Goal: Task Accomplishment & Management: Use online tool/utility

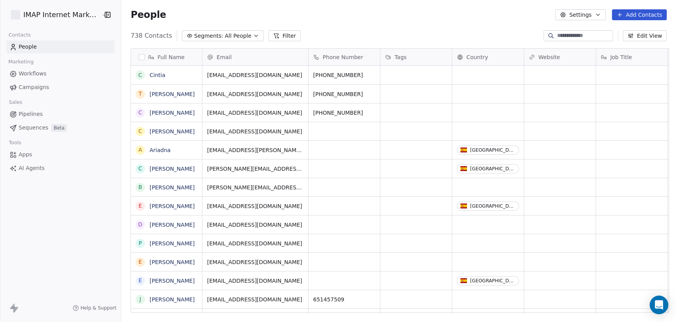
scroll to position [277, 551]
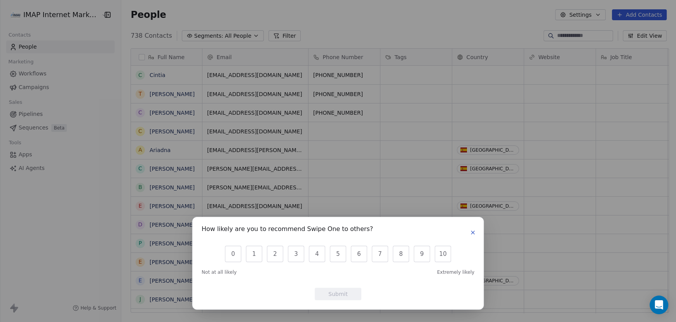
click at [475, 231] on icon "button" at bounding box center [473, 232] width 6 height 6
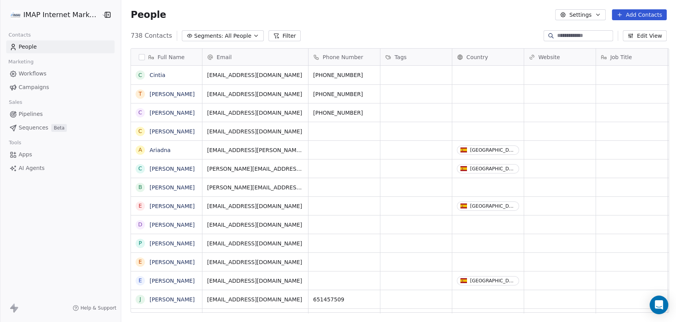
click at [646, 35] on button "Edit View" at bounding box center [645, 35] width 44 height 11
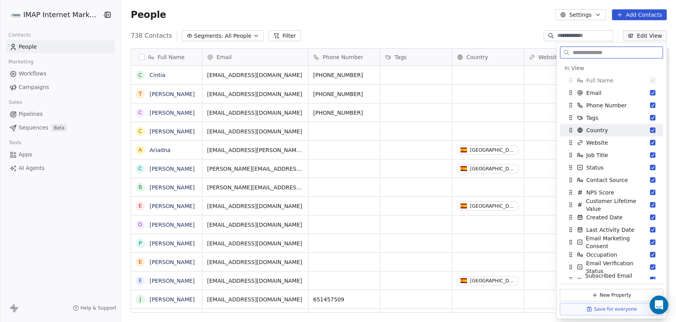
drag, startPoint x: 647, startPoint y: 129, endPoint x: 643, endPoint y: 139, distance: 11.3
click at [650, 129] on button "Suggestions" at bounding box center [652, 129] width 5 height 5
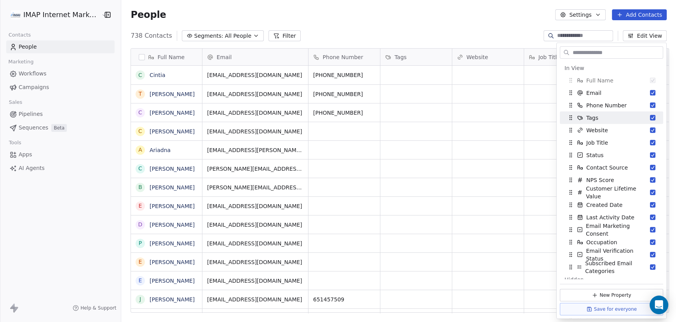
click at [402, 30] on div "738 Contacts Segments: All People Filter Edit View" at bounding box center [398, 36] width 555 height 12
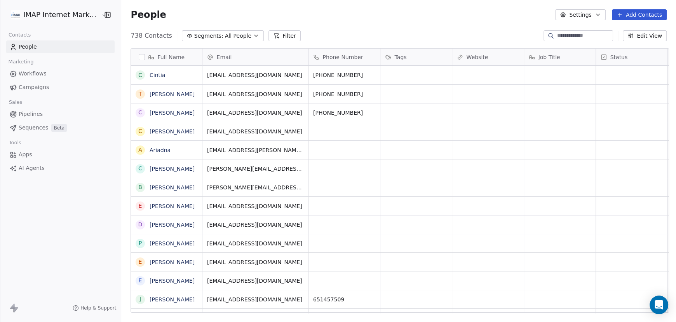
click at [567, 35] on input at bounding box center [584, 36] width 54 height 8
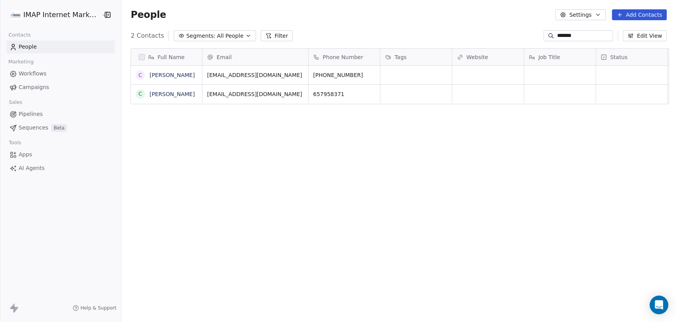
type input "*******"
click at [593, 15] on button "Settings" at bounding box center [580, 14] width 50 height 11
click at [593, 15] on html "IMAP Internet Marketing SL Contacts People Marketing Workflows Campaigns Sales …" at bounding box center [338, 161] width 676 height 322
click at [576, 37] on input "*******" at bounding box center [584, 36] width 54 height 8
drag, startPoint x: 585, startPoint y: 35, endPoint x: 515, endPoint y: 36, distance: 70.3
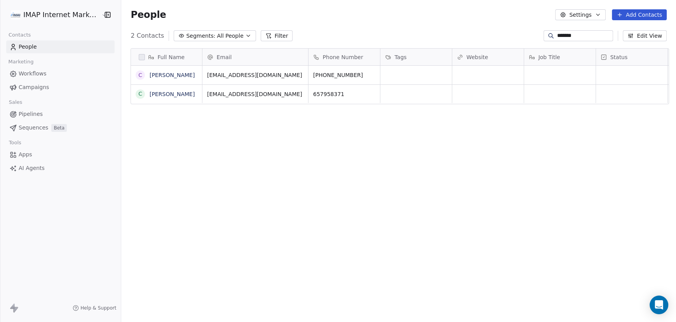
click at [515, 36] on div "2 Contacts Segments: All People Filter ******* Edit View" at bounding box center [398, 36] width 555 height 12
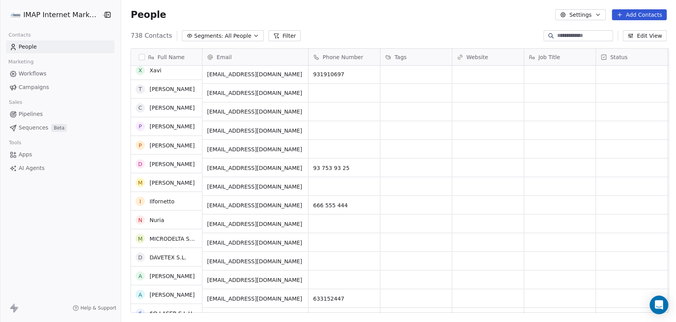
scroll to position [1436, 0]
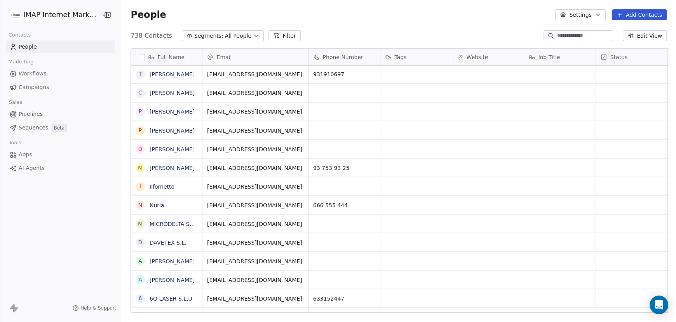
click at [643, 35] on button "Edit View" at bounding box center [645, 35] width 44 height 11
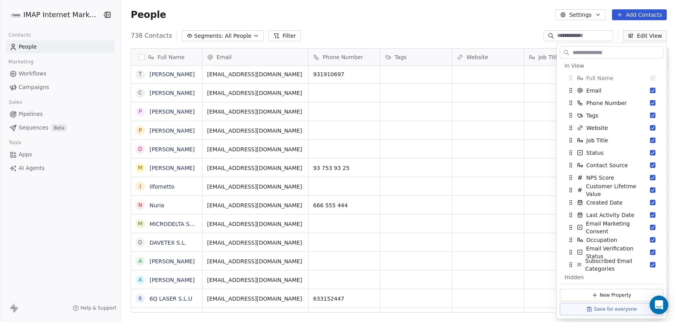
scroll to position [0, 0]
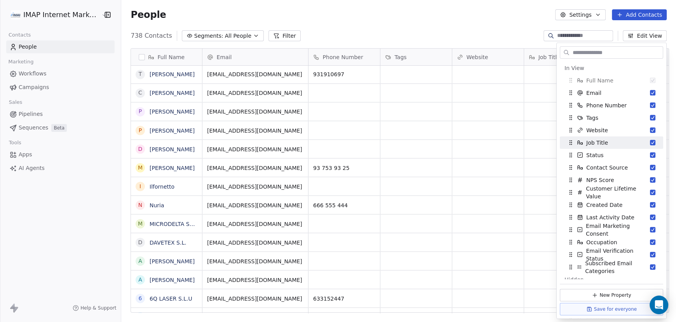
click at [485, 18] on div "People Settings Add Contacts" at bounding box center [398, 14] width 536 height 11
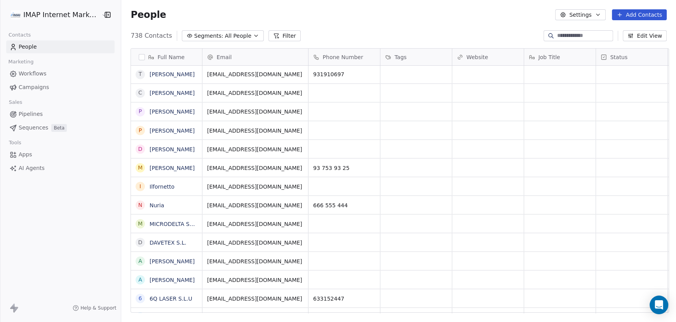
click at [643, 35] on button "Edit View" at bounding box center [645, 35] width 44 height 11
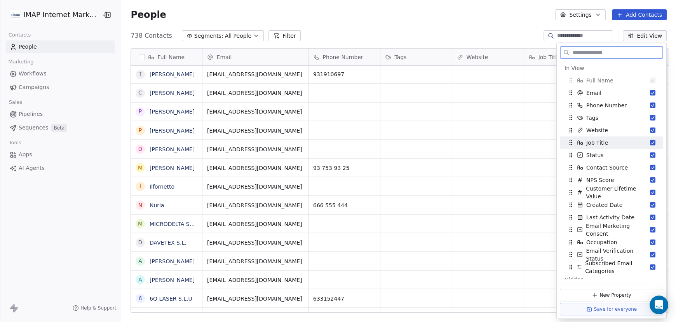
click at [650, 143] on button "Suggestions" at bounding box center [652, 142] width 5 height 5
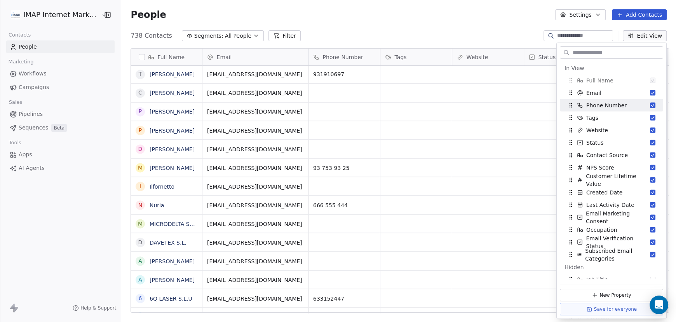
click at [499, 27] on div "People Settings Add Contacts" at bounding box center [398, 15] width 555 height 30
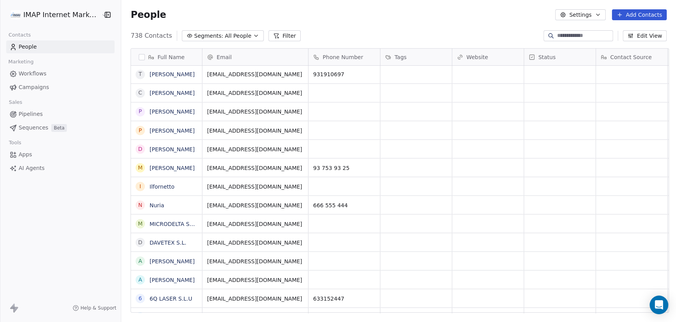
click at [655, 37] on button "Edit View" at bounding box center [645, 35] width 44 height 11
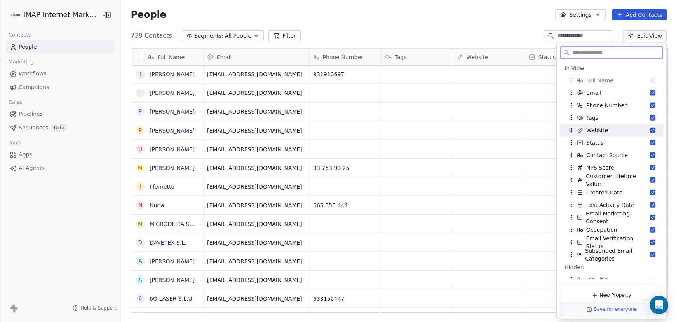
click at [650, 131] on button "Suggestions" at bounding box center [652, 129] width 5 height 5
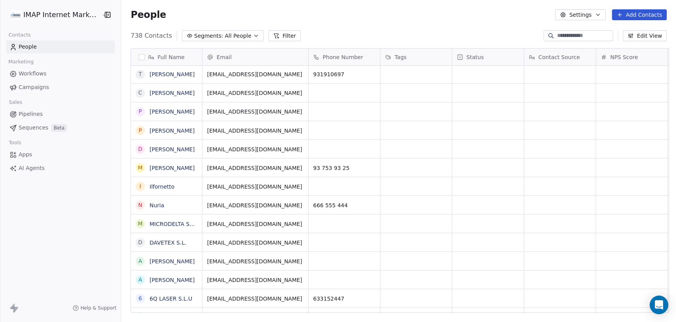
click at [29, 73] on span "Workflows" at bounding box center [33, 74] width 28 height 8
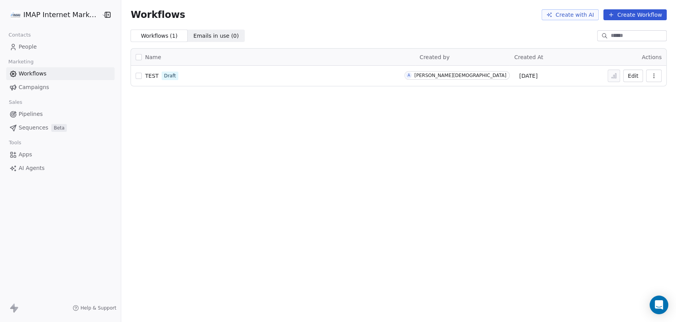
click at [29, 86] on span "Campaigns" at bounding box center [34, 87] width 30 height 8
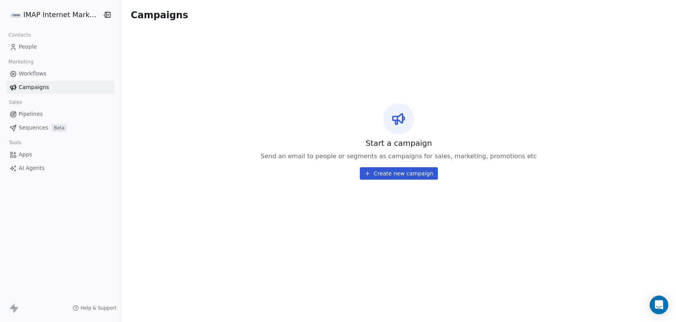
click at [28, 114] on span "Pipelines" at bounding box center [31, 114] width 24 height 8
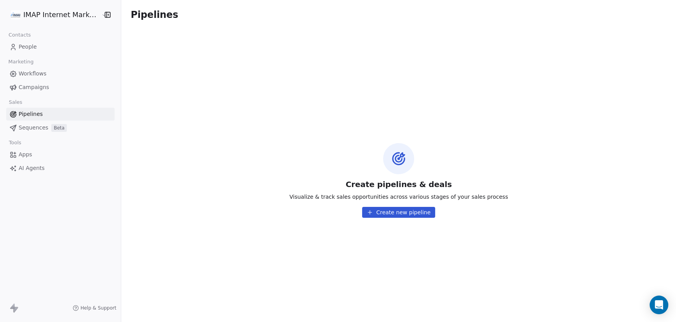
click at [402, 210] on button "Create new pipeline" at bounding box center [398, 212] width 73 height 11
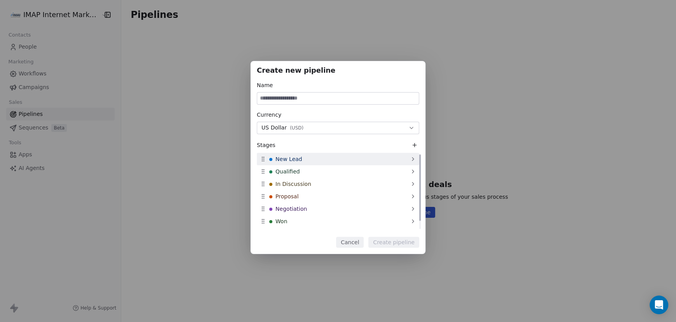
click at [305, 159] on div "New Lead" at bounding box center [338, 159] width 162 height 12
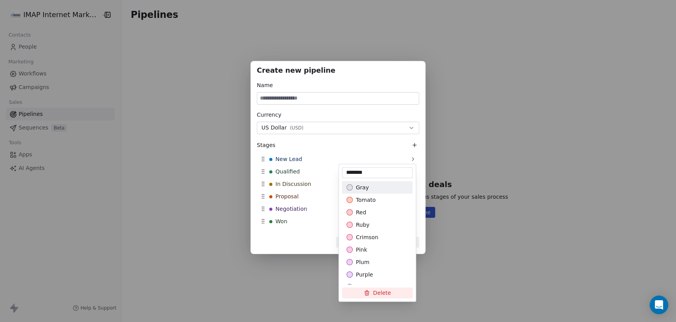
click at [360, 126] on div "Create new pipeline Name Currency US Dollar ( USD ) Stages New Lead Qualified I…" at bounding box center [338, 161] width 676 height 224
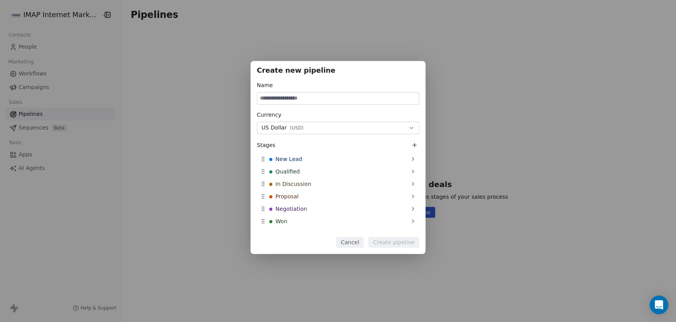
click at [357, 128] on button "US Dollar ( USD )" at bounding box center [338, 128] width 162 height 12
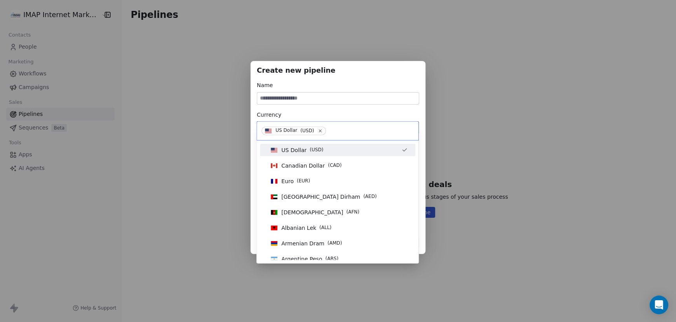
click at [318, 132] on icon at bounding box center [320, 130] width 5 height 5
click at [309, 132] on input at bounding box center [337, 130] width 152 height 9
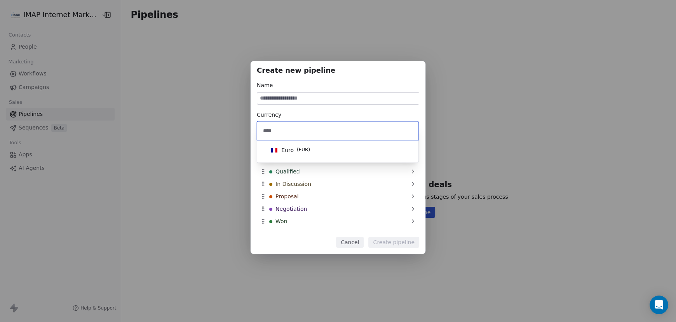
drag, startPoint x: 295, startPoint y: 132, endPoint x: 242, endPoint y: 131, distance: 52.4
click at [242, 131] on body "IMAP Internet Marketing SL Contacts People Marketing Workflows Campaigns Sales …" at bounding box center [338, 161] width 676 height 322
type input "****"
click at [289, 152] on span "Euro" at bounding box center [287, 150] width 12 height 8
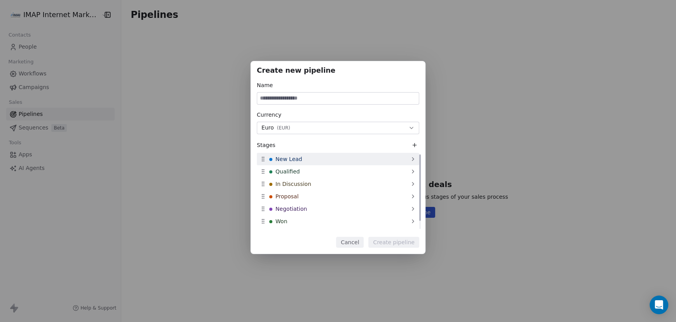
click at [305, 158] on div "New Lead" at bounding box center [338, 159] width 162 height 12
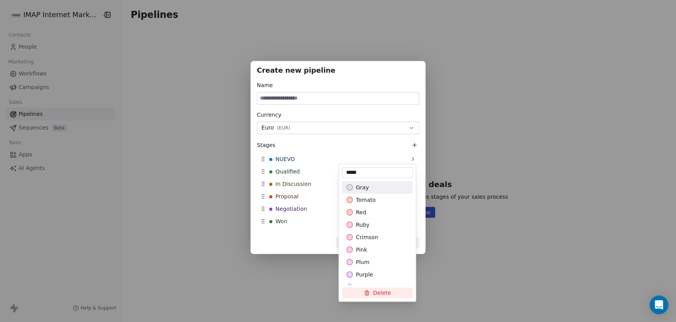
type input "*****"
click at [291, 172] on div "Create new pipeline Name Currency Euro ( EUR ) Stages NUEVO Qualified In Discus…" at bounding box center [338, 161] width 676 height 224
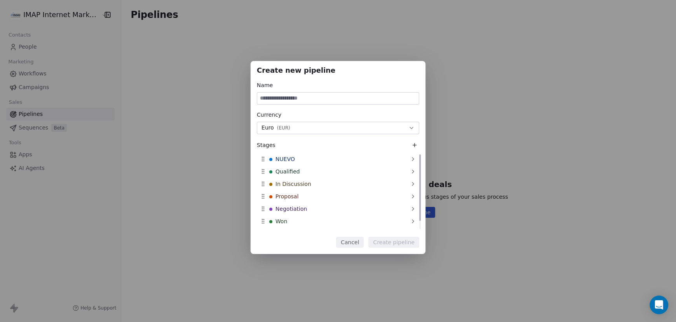
click at [291, 172] on span "Qualified" at bounding box center [287, 171] width 24 height 8
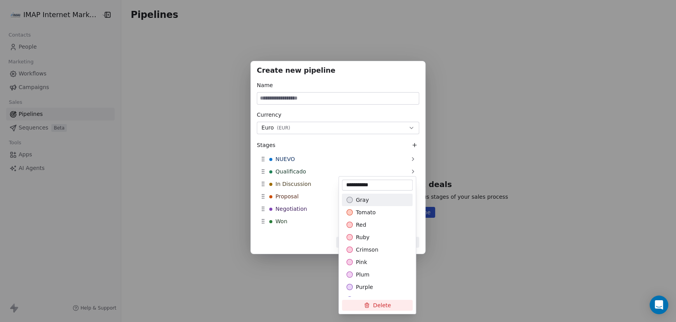
type input "**********"
click at [358, 163] on div "Create new pipeline Name Currency Euro ( EUR ) Stages NUEVO Qualificado In Disc…" at bounding box center [338, 161] width 676 height 224
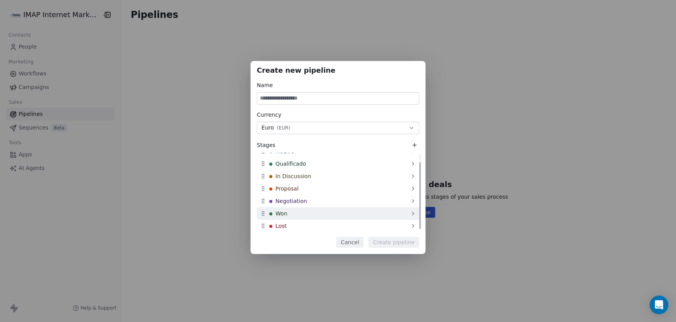
scroll to position [9, 0]
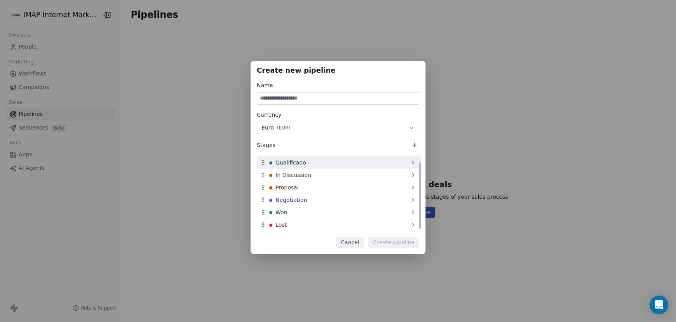
click at [290, 165] on span "Qualificado" at bounding box center [290, 162] width 31 height 8
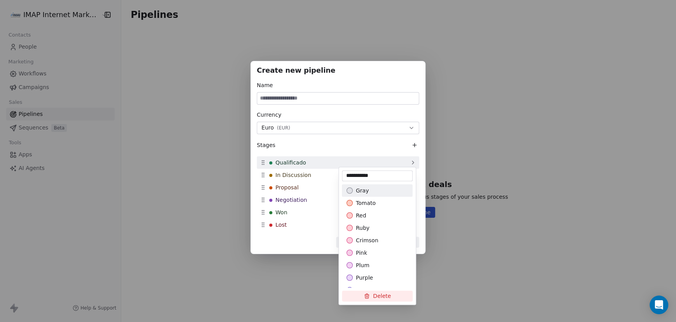
click at [295, 159] on div "Create new pipeline Name Currency Euro ( EUR ) Stages NUEVO Qualificado In Disc…" at bounding box center [338, 161] width 676 height 224
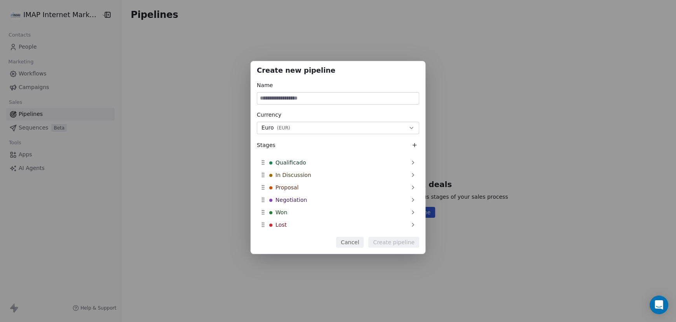
click at [353, 243] on button "Cancel" at bounding box center [350, 242] width 28 height 11
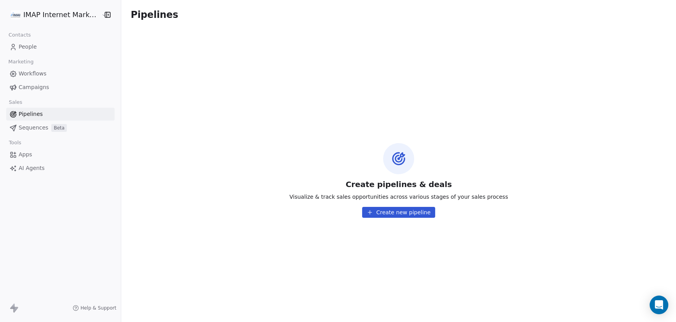
click at [391, 216] on button "Create new pipeline" at bounding box center [398, 212] width 73 height 11
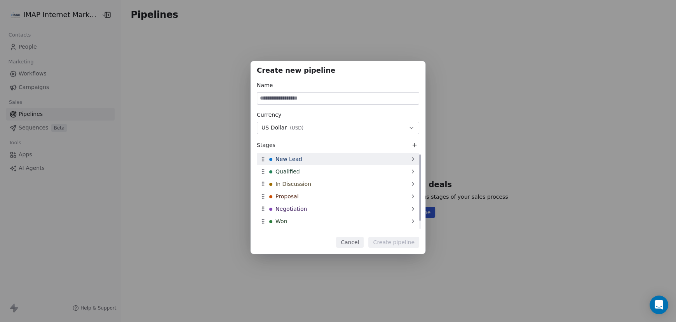
click at [282, 157] on span "New Lead" at bounding box center [288, 159] width 27 height 8
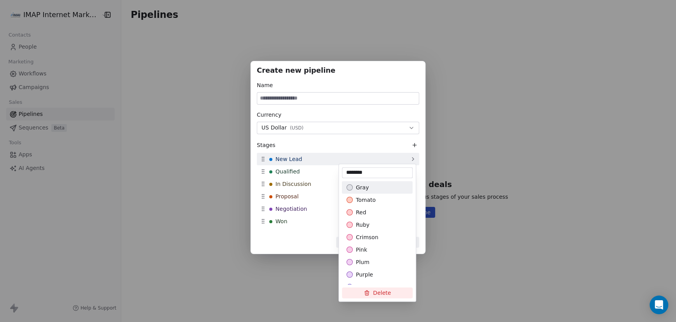
click at [412, 159] on div "Create new pipeline Name Currency US Dollar ( USD ) Stages New Lead Qualified I…" at bounding box center [338, 161] width 676 height 224
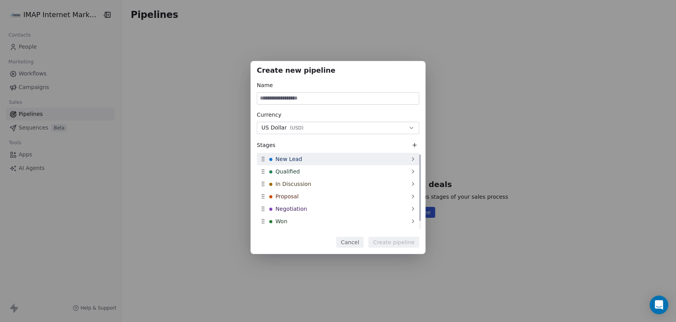
click at [412, 159] on icon at bounding box center [413, 159] width 6 height 6
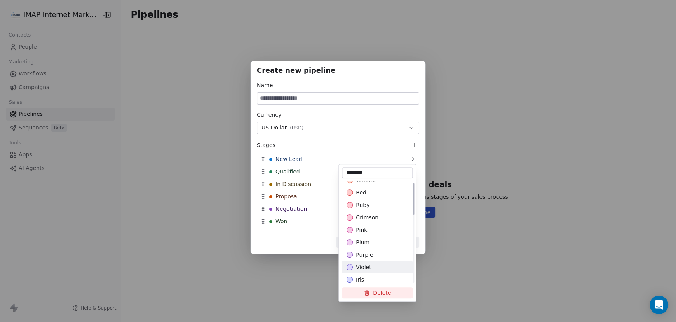
scroll to position [0, 0]
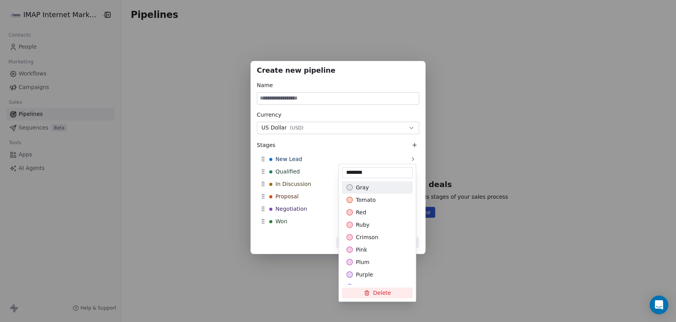
click at [375, 169] on input "********" at bounding box center [377, 173] width 68 height 8
drag, startPoint x: 378, startPoint y: 172, endPoint x: 297, endPoint y: 171, distance: 80.8
click at [294, 171] on body "IMAP Internet Marketing SL Contacts People Marketing Workflows Campaigns Sales …" at bounding box center [338, 161] width 676 height 322
click at [356, 199] on span "tomato" at bounding box center [366, 200] width 20 height 8
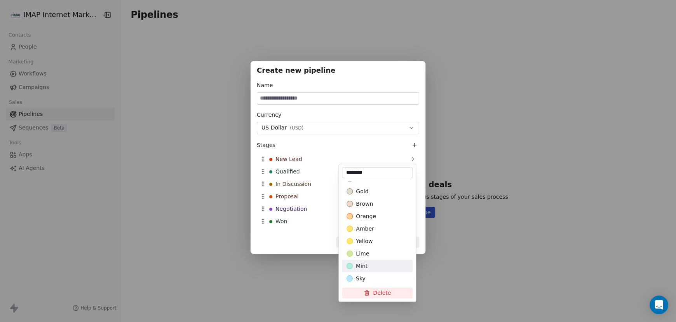
click at [304, 237] on div "Create new pipeline Name Currency US Dollar ( USD ) Stages New Lead Qualified I…" at bounding box center [338, 161] width 676 height 224
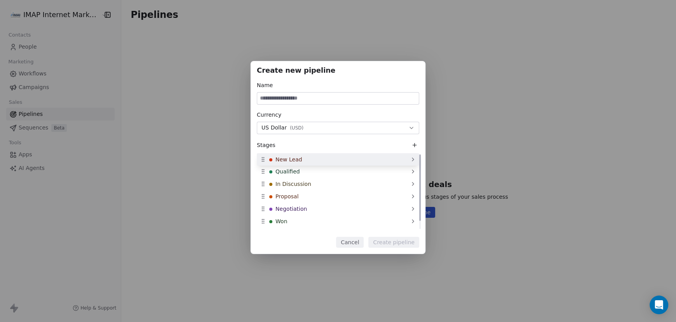
click at [262, 159] on icon at bounding box center [263, 159] width 6 height 6
click at [285, 98] on input at bounding box center [338, 98] width 162 height 12
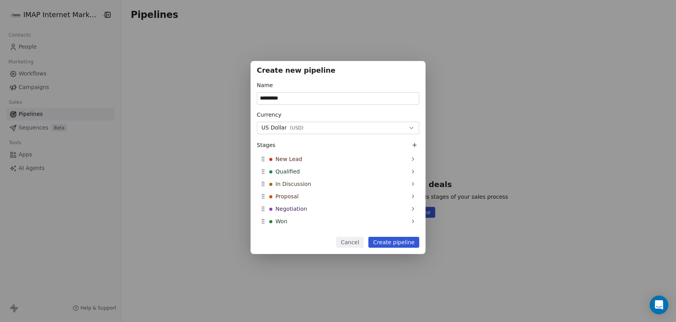
type input "*********"
click at [389, 242] on button "Create pipeline" at bounding box center [393, 242] width 51 height 11
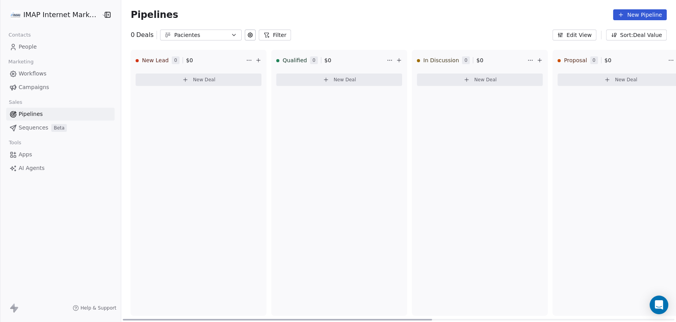
click at [198, 80] on span "New Deal" at bounding box center [204, 80] width 23 height 6
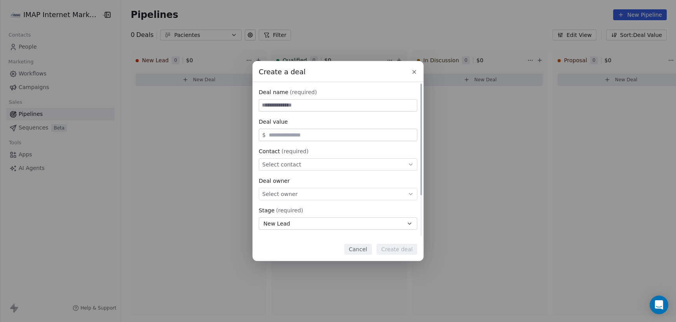
click at [290, 164] on span "Select contact" at bounding box center [281, 164] width 39 height 8
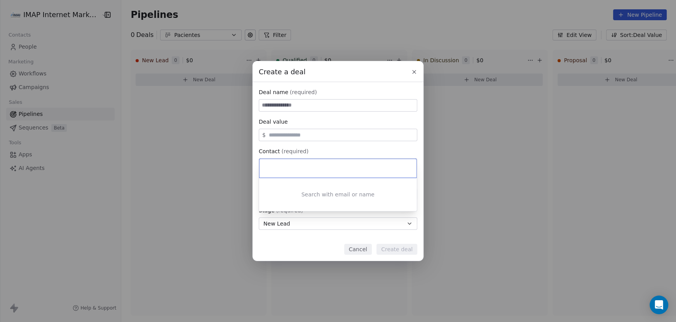
click at [290, 164] on input at bounding box center [339, 168] width 146 height 9
click at [319, 166] on input at bounding box center [339, 168] width 146 height 9
click at [321, 149] on div "Create a deal Deal name (required) Deal value $ Contact (required) Select conta…" at bounding box center [338, 161] width 676 height 200
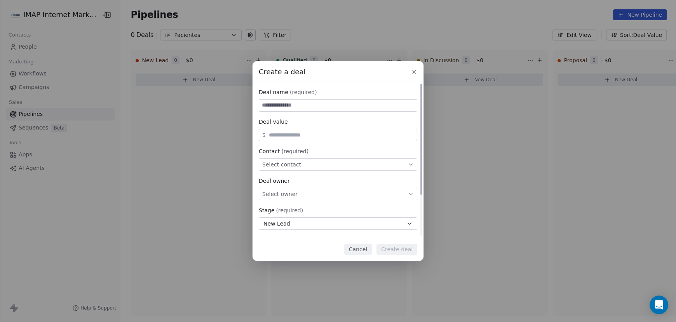
click at [292, 194] on span "Select owner" at bounding box center [279, 194] width 35 height 8
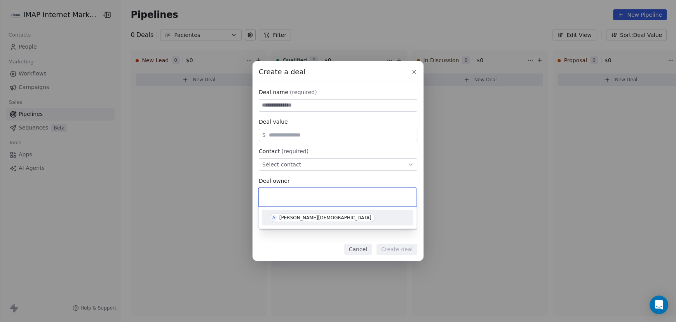
click at [292, 219] on div "[PERSON_NAME][DEMOGRAPHIC_DATA]" at bounding box center [325, 217] width 92 height 5
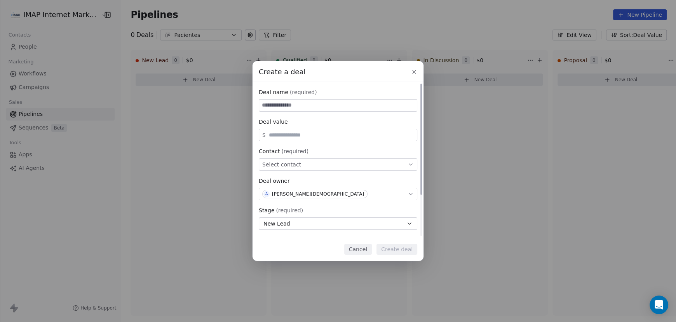
click at [288, 165] on span "Select contact" at bounding box center [281, 164] width 39 height 8
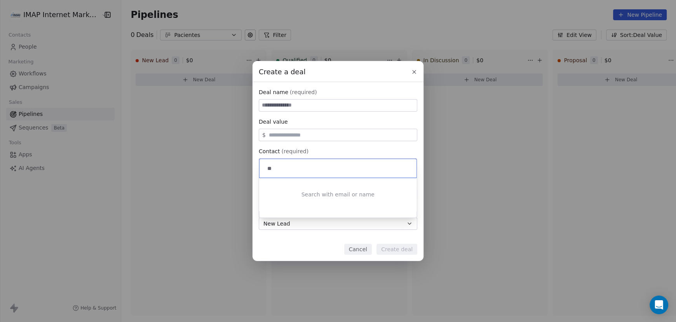
type input "*"
click at [187, 165] on div "Create a deal Deal name (required) Deal value $ Contact (required) Select conta…" at bounding box center [338, 161] width 676 height 200
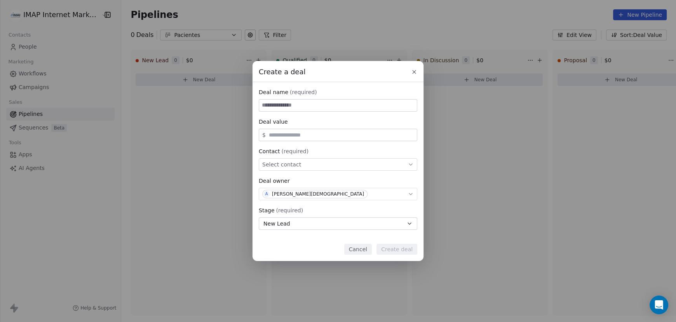
drag, startPoint x: 364, startPoint y: 246, endPoint x: 354, endPoint y: 246, distance: 9.7
click at [364, 246] on button "Cancel" at bounding box center [358, 248] width 28 height 11
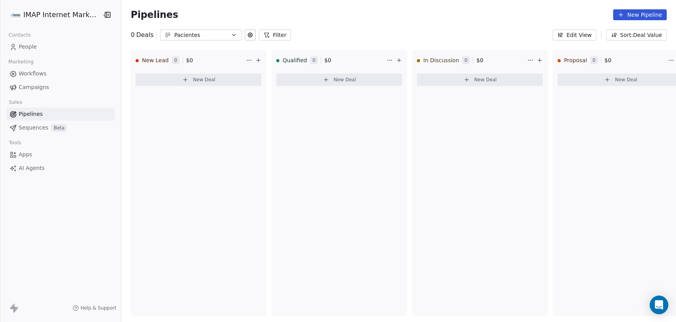
click at [25, 47] on span "People" at bounding box center [28, 47] width 18 height 8
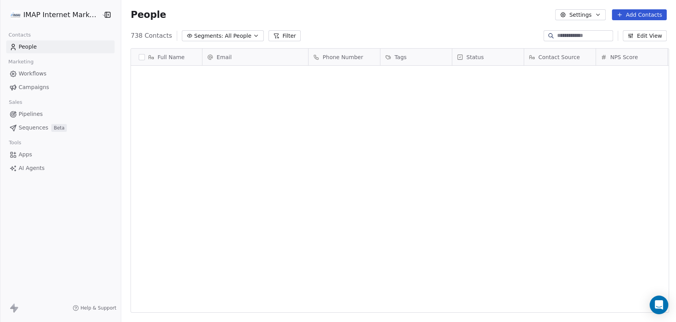
scroll to position [277, 551]
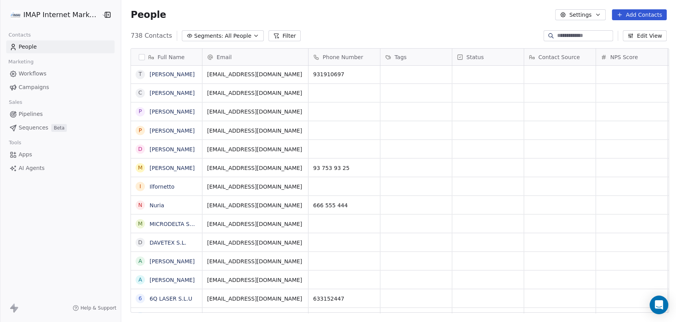
click at [28, 113] on span "Pipelines" at bounding box center [31, 114] width 24 height 8
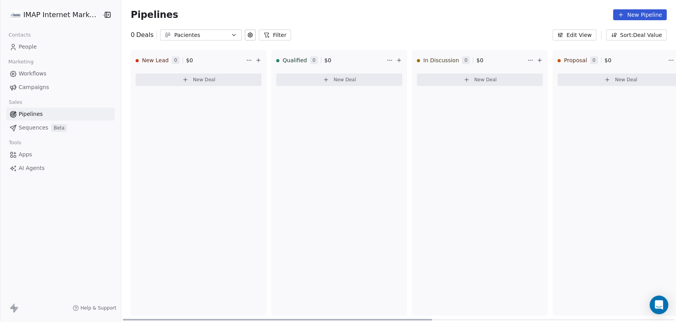
click at [195, 78] on span "New Deal" at bounding box center [204, 80] width 23 height 6
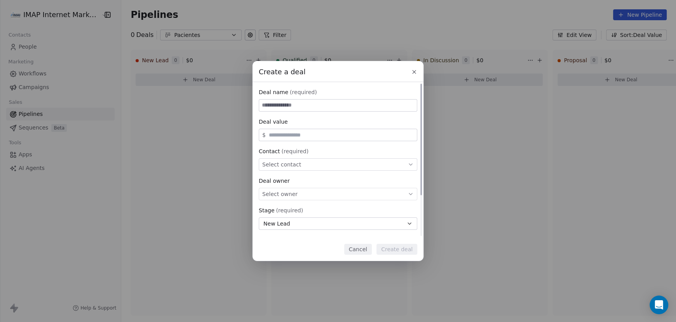
click at [268, 106] on input at bounding box center [338, 105] width 158 height 12
type input "****"
click at [280, 137] on input "text" at bounding box center [341, 135] width 148 height 6
type input "***"
click at [294, 167] on span "Select contact" at bounding box center [281, 164] width 39 height 8
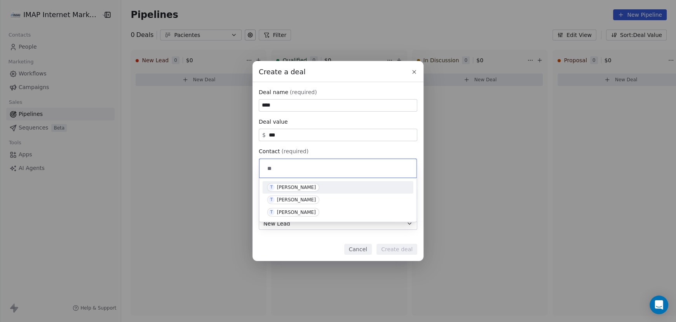
type input "*"
click at [286, 169] on input "**********" at bounding box center [339, 168] width 146 height 9
drag, startPoint x: 302, startPoint y: 169, endPoint x: 233, endPoint y: 166, distance: 68.4
click at [233, 166] on body "**********" at bounding box center [338, 161] width 676 height 322
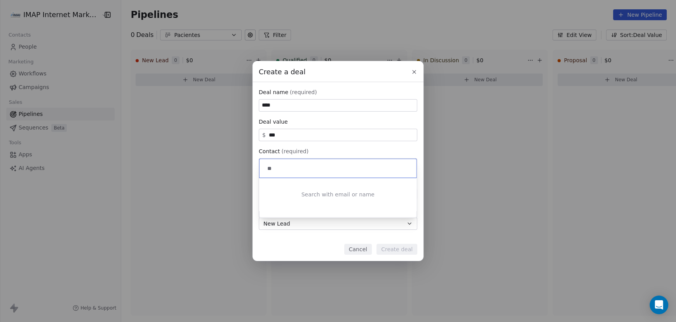
type input "*"
type input "****"
click at [285, 198] on div "[PERSON_NAME]" at bounding box center [296, 199] width 39 height 5
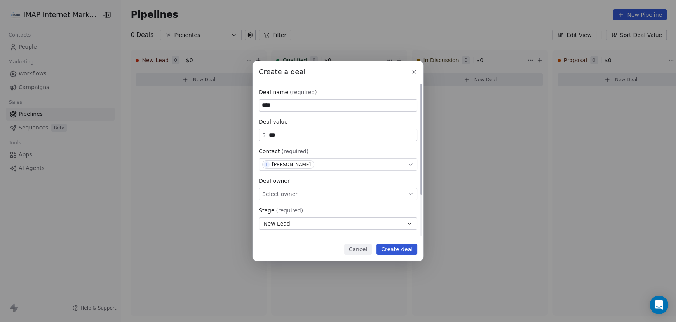
click at [298, 191] on div "Select owner" at bounding box center [338, 194] width 158 height 12
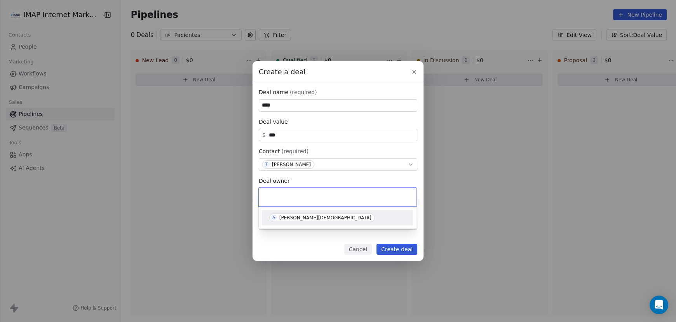
click at [290, 224] on div "A [PERSON_NAME]" at bounding box center [337, 218] width 151 height 16
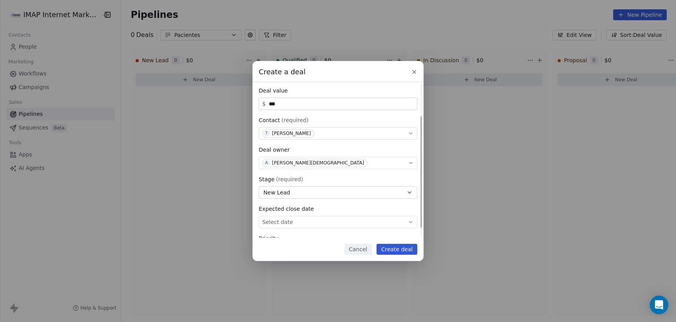
scroll to position [57, 0]
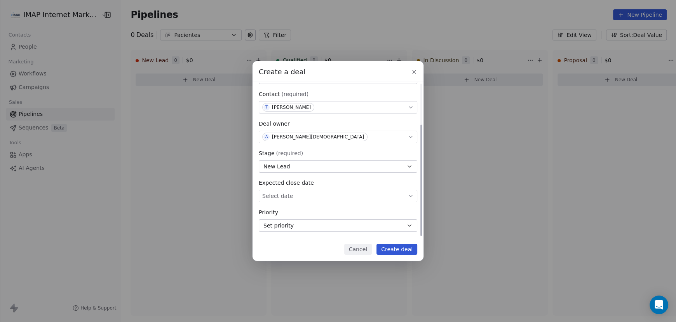
click at [287, 227] on span "Set priority" at bounding box center [278, 225] width 30 height 8
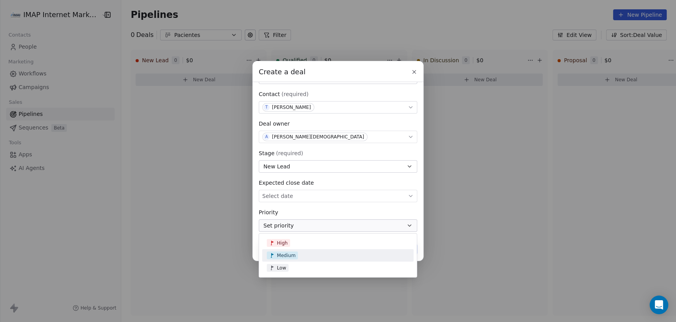
click at [292, 254] on span "Medium" at bounding box center [286, 255] width 19 height 6
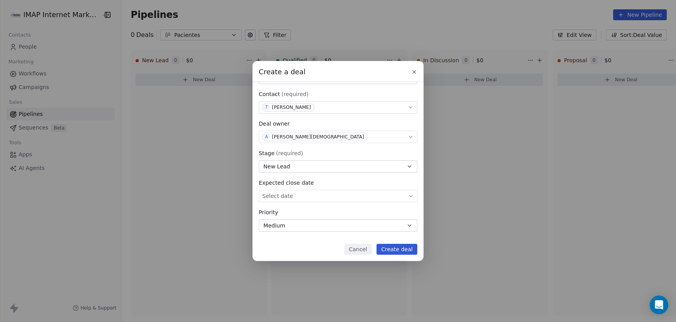
click at [398, 248] on button "Create deal" at bounding box center [396, 248] width 41 height 11
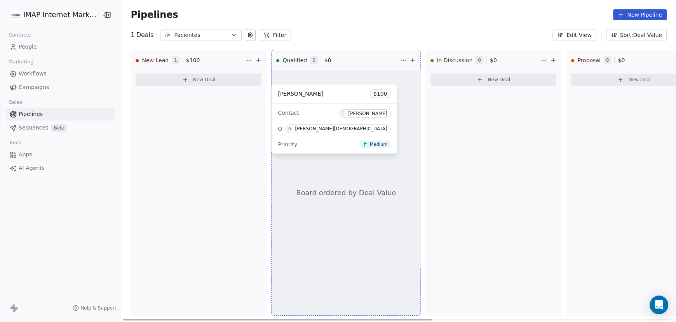
drag, startPoint x: 177, startPoint y: 80, endPoint x: 317, endPoint y: 93, distance: 140.8
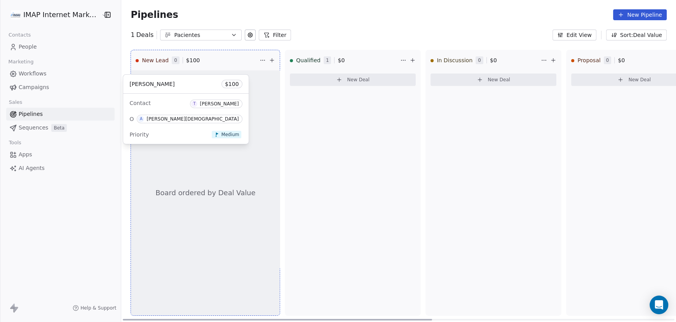
drag, startPoint x: 327, startPoint y: 79, endPoint x: 157, endPoint y: 83, distance: 170.9
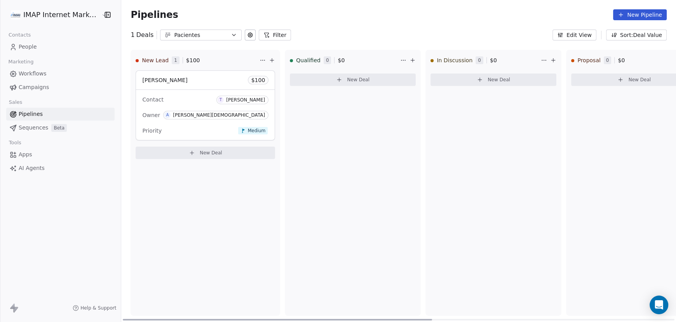
click at [165, 78] on div "[PERSON_NAME] $ 100" at bounding box center [205, 80] width 139 height 19
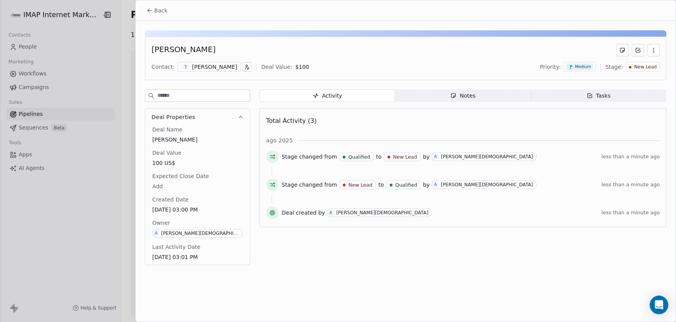
click at [455, 95] on icon "button" at bounding box center [453, 96] width 4 height 4
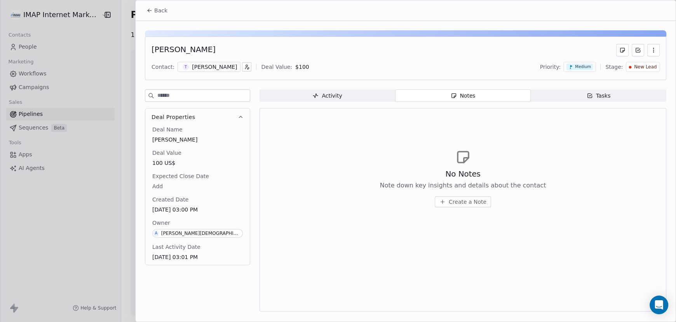
click at [462, 202] on span "Create a Note" at bounding box center [468, 202] width 38 height 8
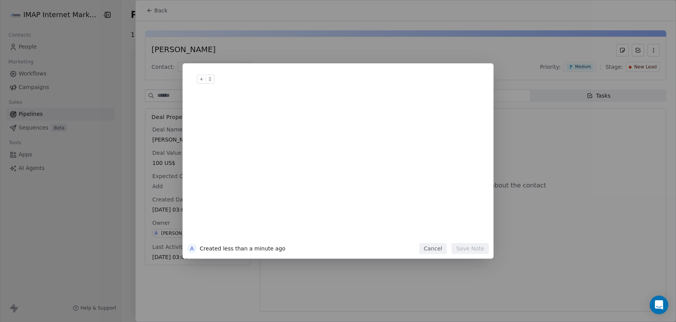
click at [217, 89] on div at bounding box center [350, 87] width 266 height 19
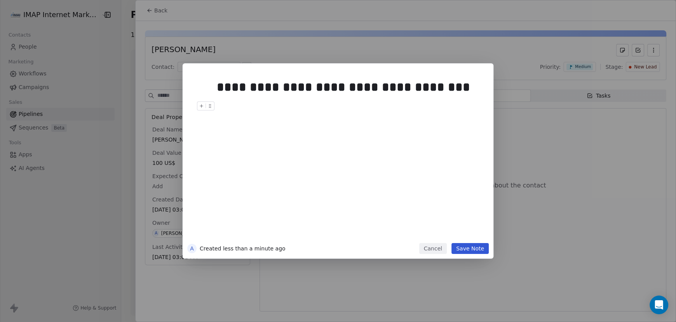
click at [209, 106] on icon at bounding box center [209, 106] width 0 height 0
click at [201, 106] on icon at bounding box center [201, 106] width 3 height 0
click at [310, 108] on div "*" at bounding box center [350, 105] width 266 height 9
click at [476, 244] on button "Save Note" at bounding box center [469, 248] width 37 height 11
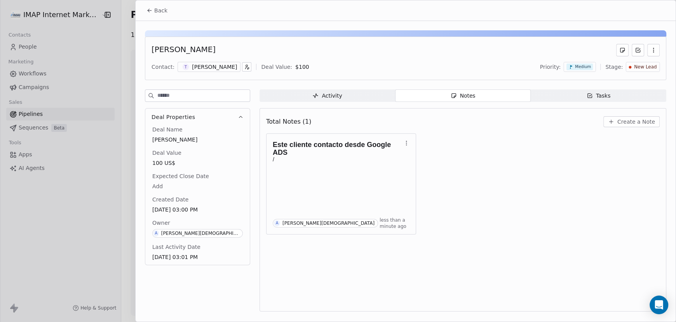
click at [633, 122] on span "Create a Note" at bounding box center [636, 122] width 38 height 8
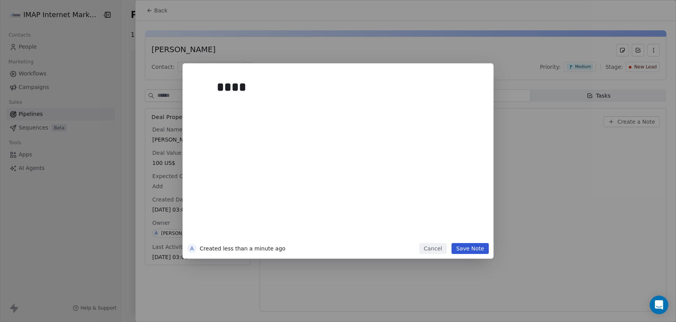
click at [200, 113] on div "****" at bounding box center [337, 155] width 301 height 175
click at [227, 99] on div "****" at bounding box center [350, 157] width 266 height 165
click at [200, 106] on icon at bounding box center [201, 106] width 3 height 0
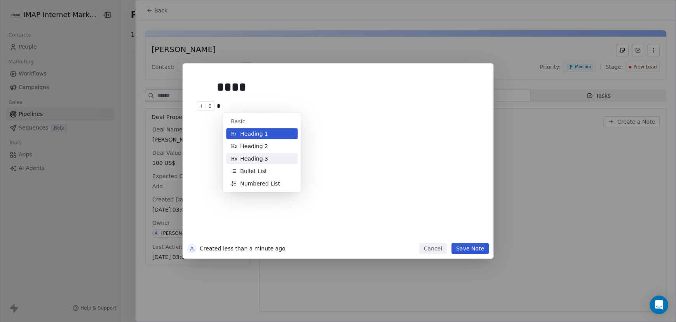
click at [255, 158] on span "Heading 3" at bounding box center [254, 159] width 28 height 8
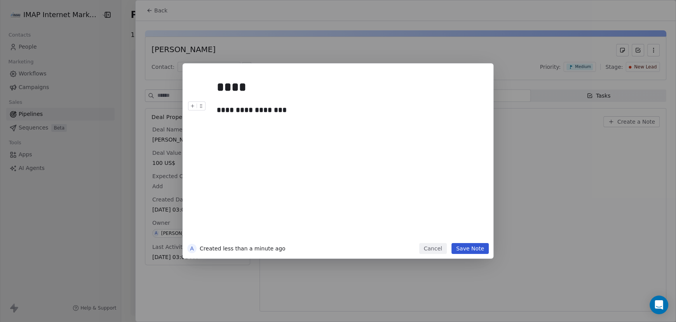
click at [472, 249] on button "Save Note" at bounding box center [469, 248] width 37 height 11
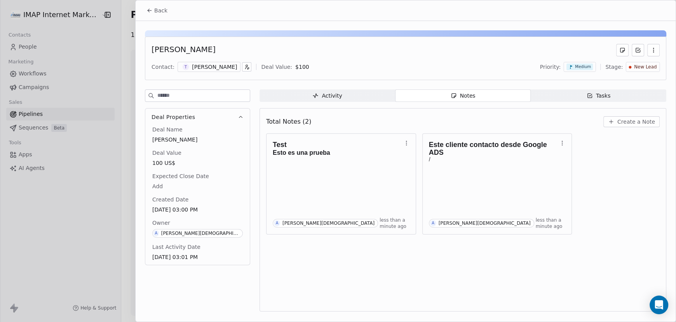
click at [574, 96] on span "Tasks Tasks" at bounding box center [598, 95] width 136 height 12
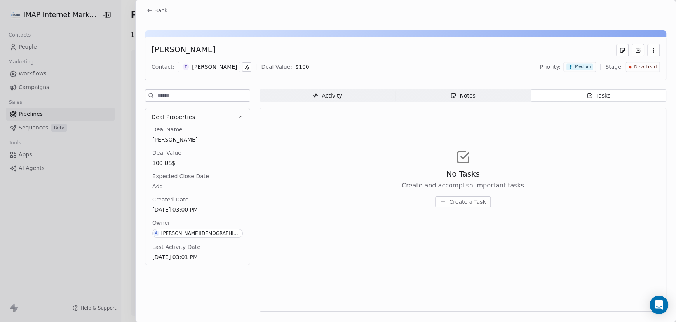
click at [465, 202] on span "Create a Task" at bounding box center [467, 202] width 37 height 8
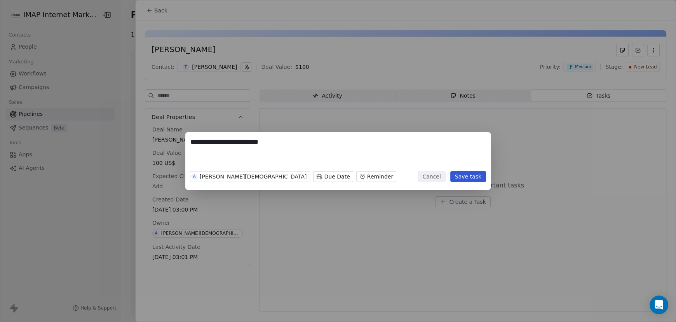
type textarea "**********"
click at [260, 177] on body "IMAP Internet Marketing SL Contacts People Marketing Workflows Campaigns Sales …" at bounding box center [338, 161] width 676 height 322
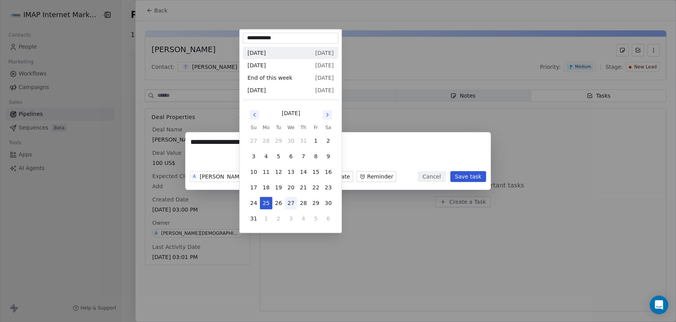
click at [289, 202] on button "27" at bounding box center [291, 203] width 12 height 12
type input "**********"
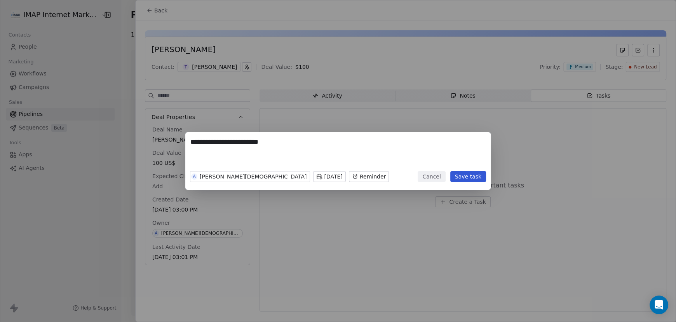
click at [322, 175] on body "IMAP Internet Marketing SL Contacts People Marketing Workflows Campaigns Sales …" at bounding box center [338, 161] width 676 height 322
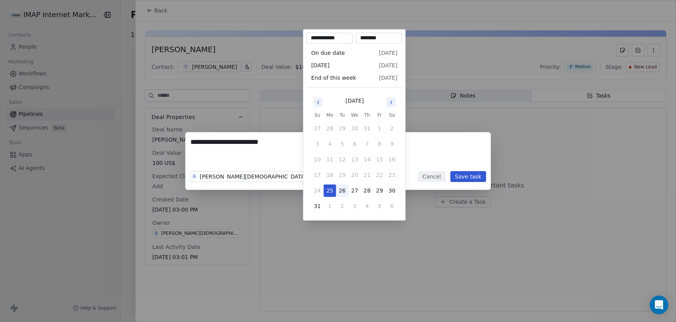
click at [342, 190] on button "26" at bounding box center [342, 190] width 12 height 12
type input "**********"
click at [344, 189] on button "26" at bounding box center [342, 190] width 12 height 12
click at [419, 163] on div "**********" at bounding box center [338, 160] width 676 height 57
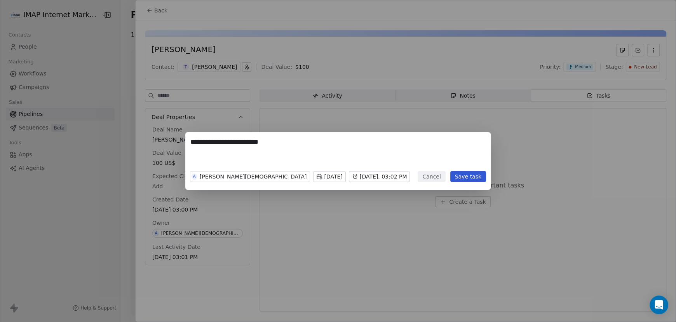
click at [476, 177] on button "Save task" at bounding box center [468, 176] width 36 height 11
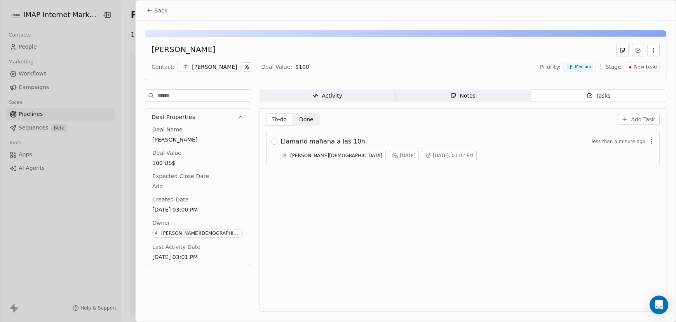
click at [304, 118] on span "Done" at bounding box center [306, 119] width 14 height 8
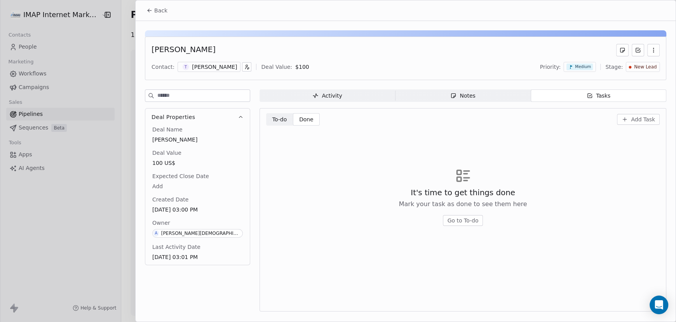
click at [273, 119] on span "To-do" at bounding box center [279, 119] width 15 height 8
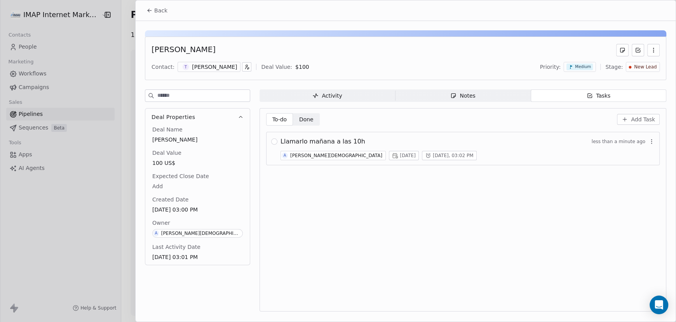
click at [655, 50] on icon "button" at bounding box center [653, 50] width 6 height 6
click at [572, 50] on div "[PERSON_NAME]" at bounding box center [405, 50] width 508 height 12
click at [472, 94] on div "Notes" at bounding box center [462, 96] width 25 height 8
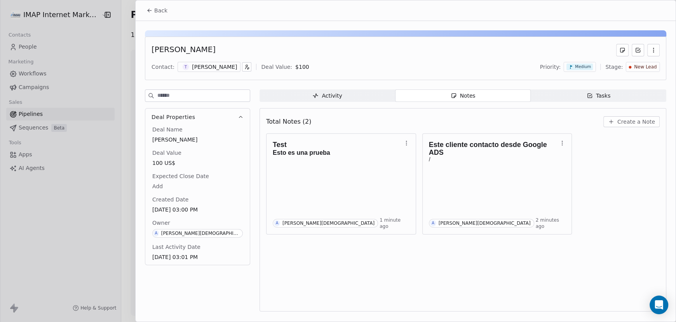
click at [337, 95] on div "Activity" at bounding box center [327, 96] width 30 height 8
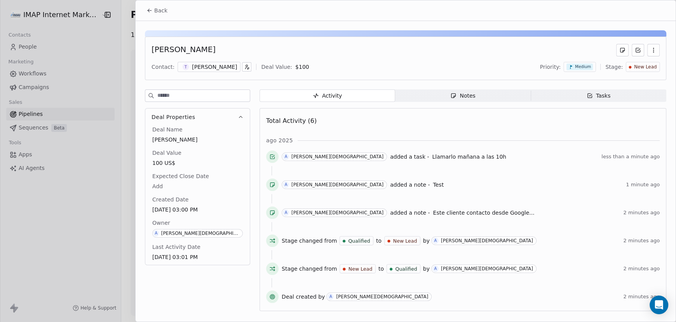
click at [149, 12] on icon at bounding box center [149, 11] width 2 height 2
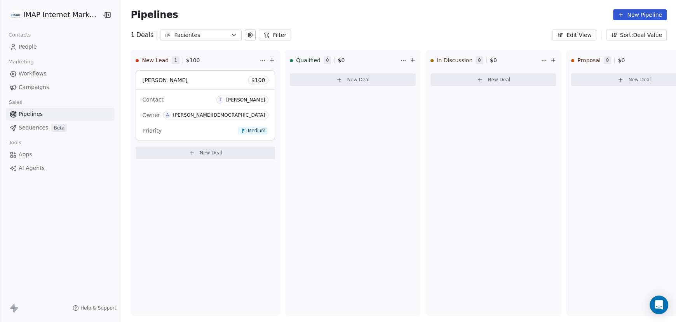
click at [247, 37] on icon at bounding box center [250, 35] width 6 height 6
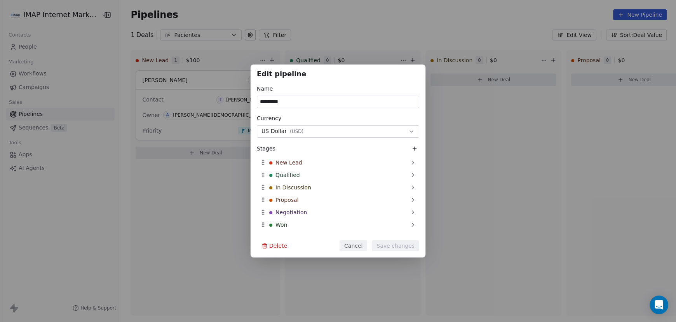
click at [355, 245] on button "Cancel" at bounding box center [353, 245] width 28 height 11
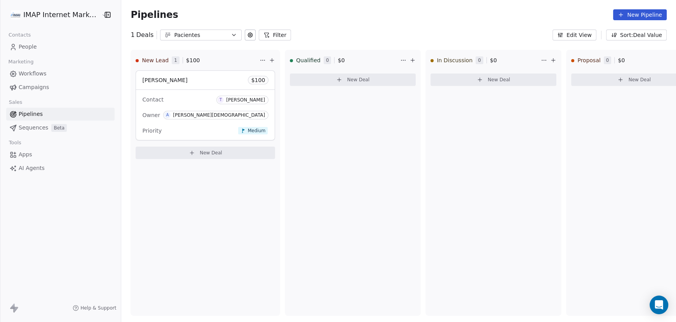
click at [270, 35] on button "Filter" at bounding box center [275, 35] width 32 height 11
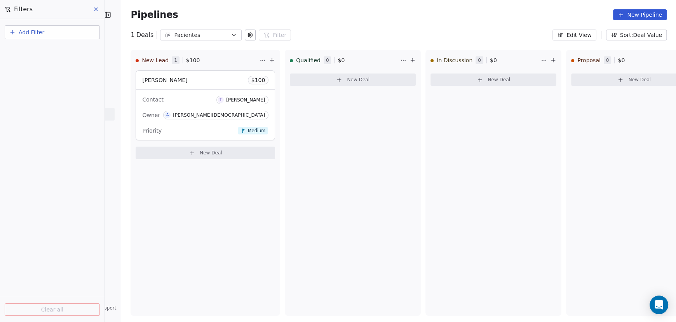
click at [21, 30] on span "Add Filter" at bounding box center [32, 32] width 26 height 8
click at [314, 26] on html "IMAP Internet Marketing SL Contacts People Marketing Workflows Campaigns Sales …" at bounding box center [338, 161] width 676 height 322
click at [97, 10] on icon at bounding box center [96, 9] width 6 height 6
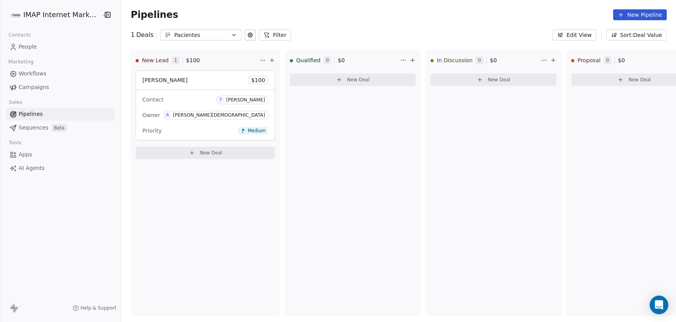
click at [26, 46] on span "People" at bounding box center [28, 47] width 18 height 8
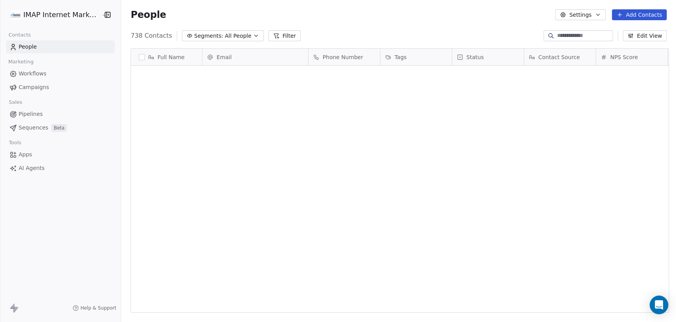
scroll to position [277, 551]
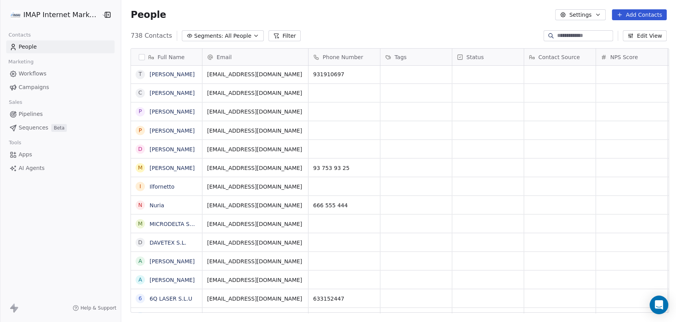
click at [570, 34] on input at bounding box center [584, 36] width 54 height 8
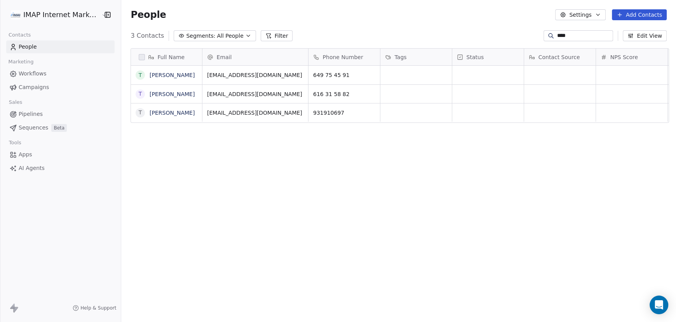
type input "****"
